Goal: Task Accomplishment & Management: Use online tool/utility

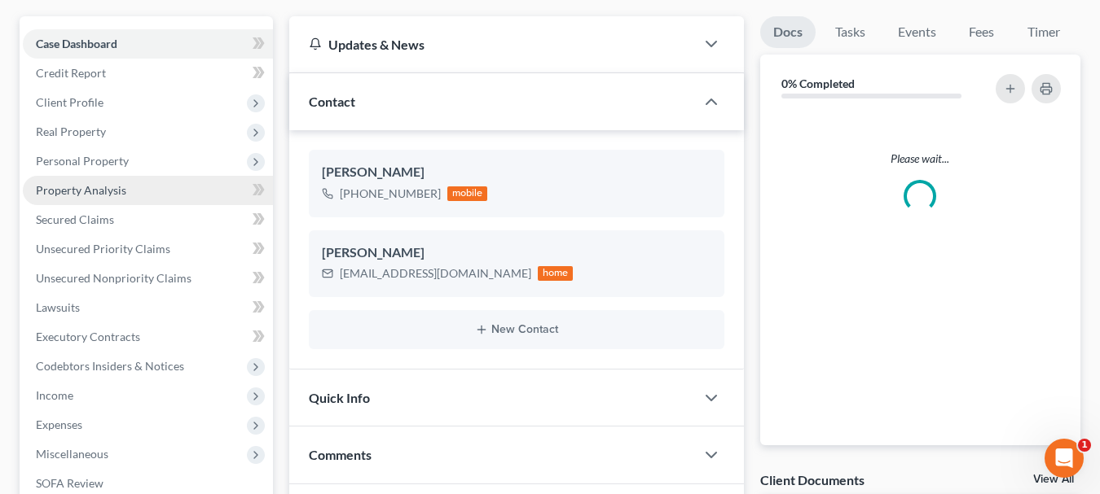
scroll to position [237, 0]
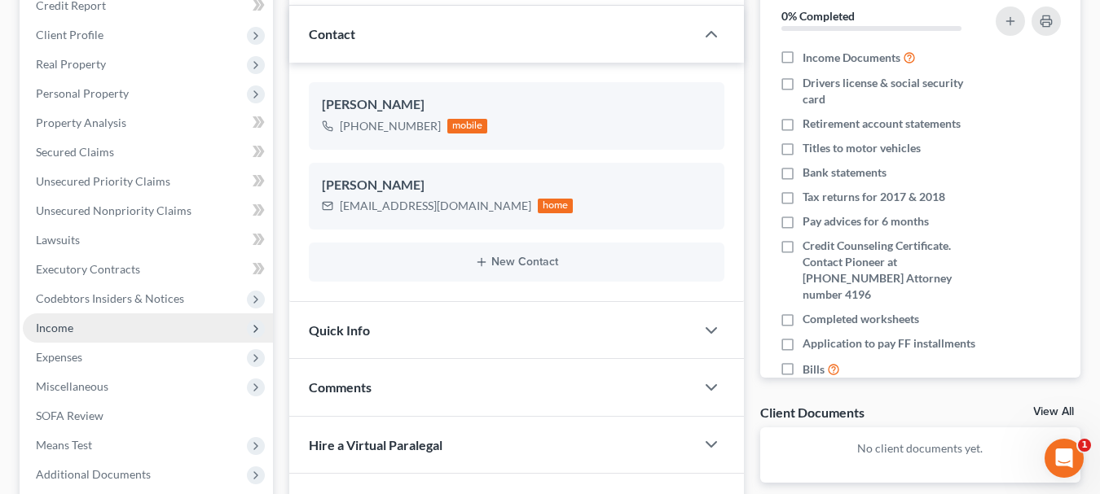
click at [82, 314] on span "Income" at bounding box center [148, 328] width 250 height 29
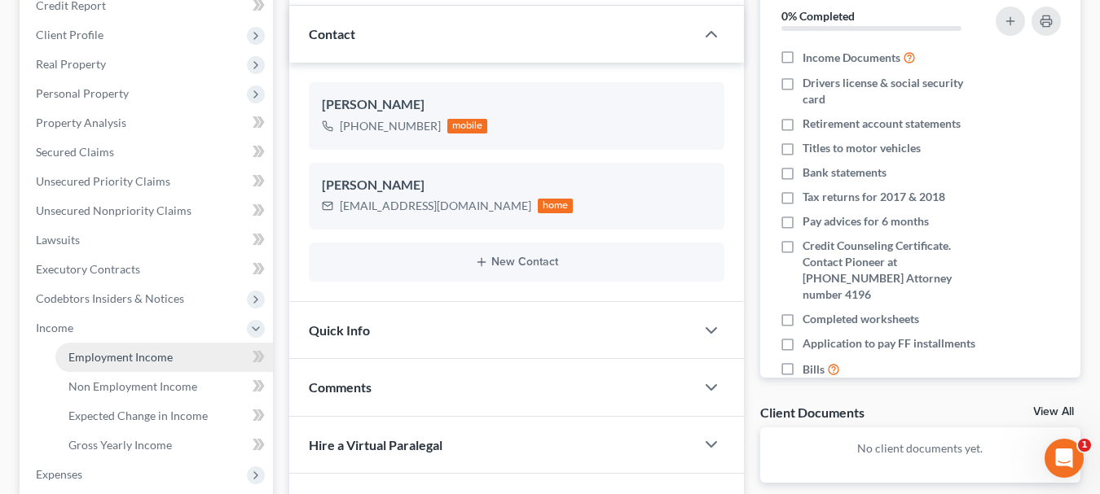
click at [136, 350] on span "Employment Income" at bounding box center [120, 357] width 104 height 14
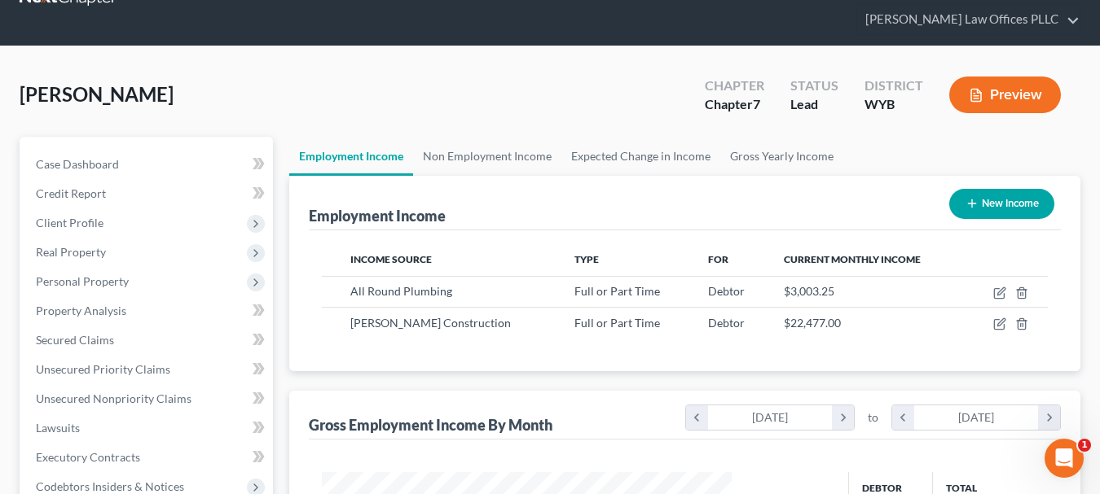
scroll to position [69, 0]
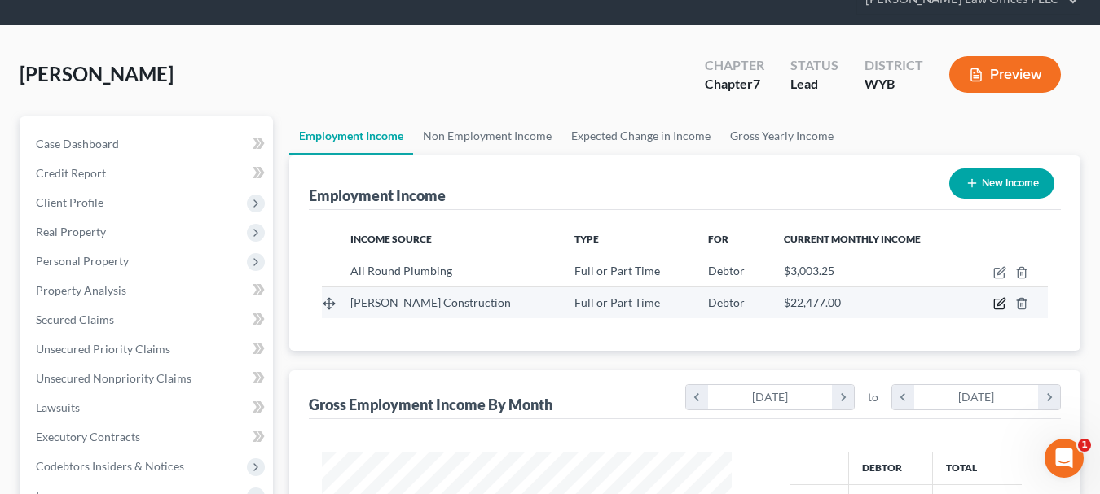
click at [995, 297] on icon "button" at bounding box center [999, 303] width 13 height 13
select select "0"
select select "46"
select select "3"
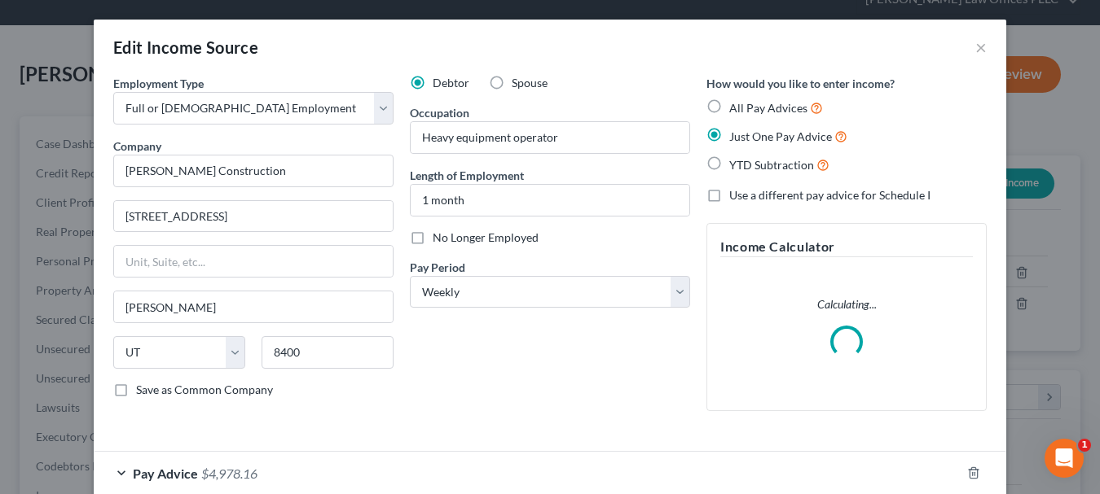
scroll to position [90, 0]
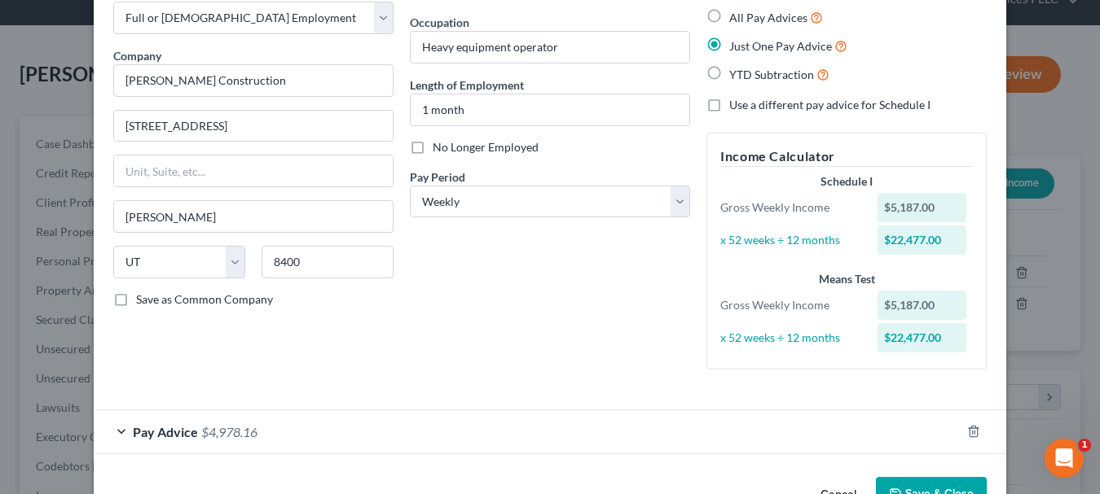
click at [128, 432] on div "Pay Advice $4,978.16" at bounding box center [527, 432] width 867 height 43
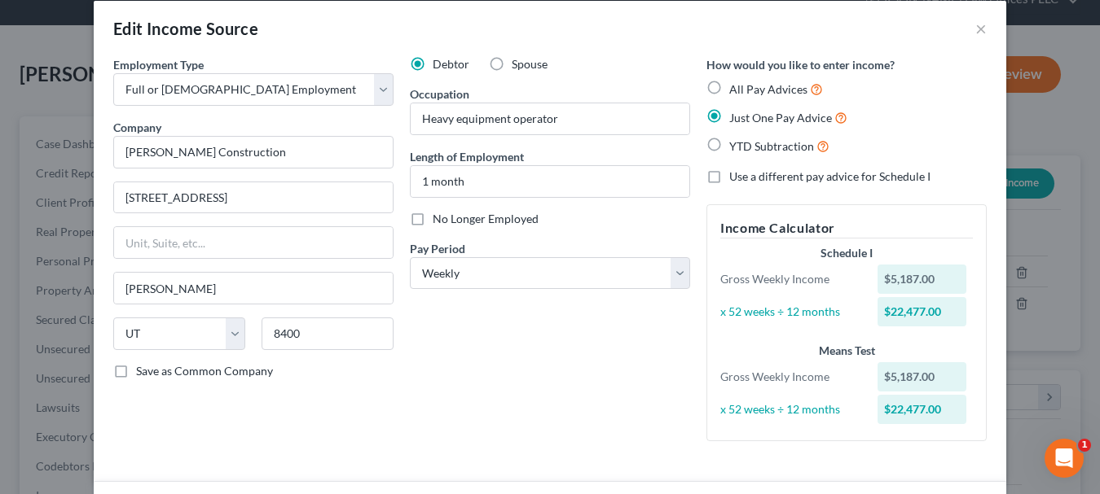
scroll to position [0, 0]
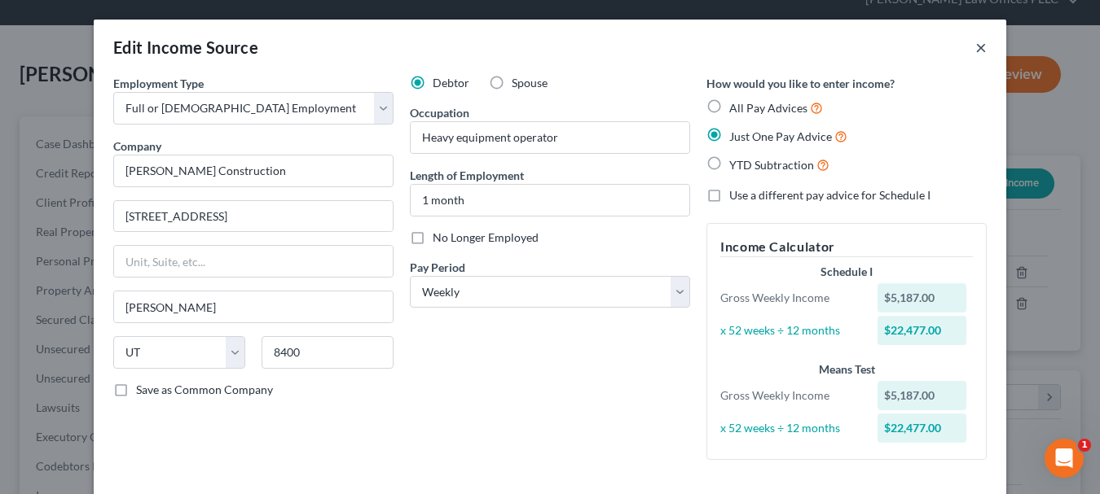
click at [979, 42] on button "×" at bounding box center [980, 47] width 11 height 20
